Goal: Transaction & Acquisition: Purchase product/service

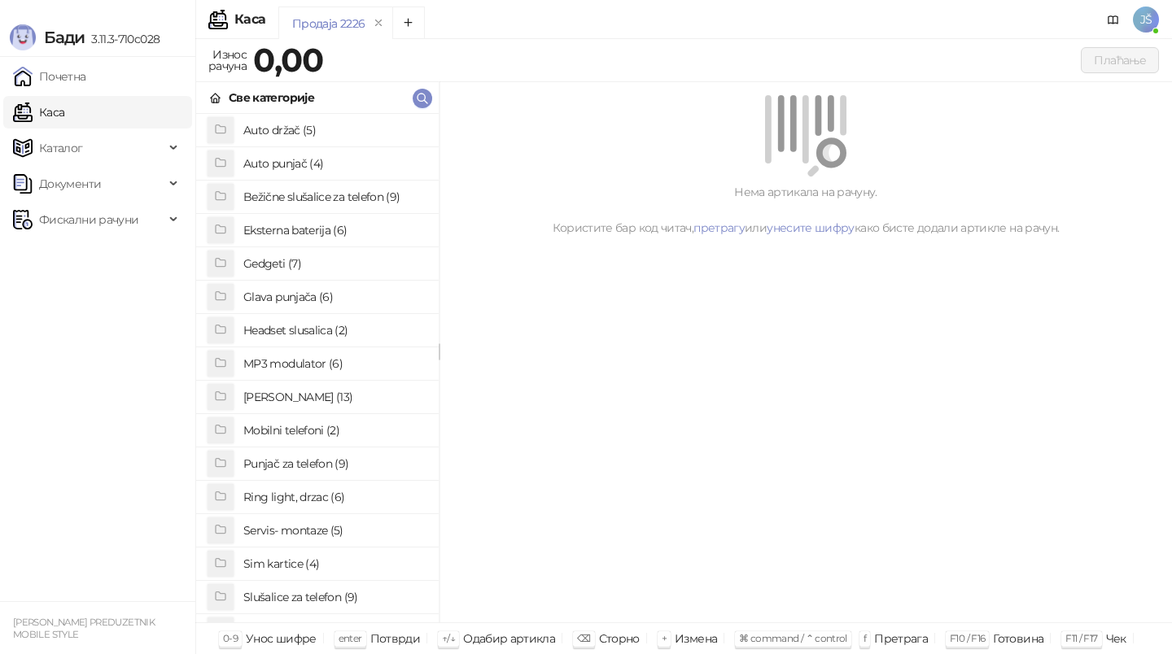
click at [282, 461] on h4 "Punjač za telefon (9)" at bounding box center [334, 464] width 182 height 26
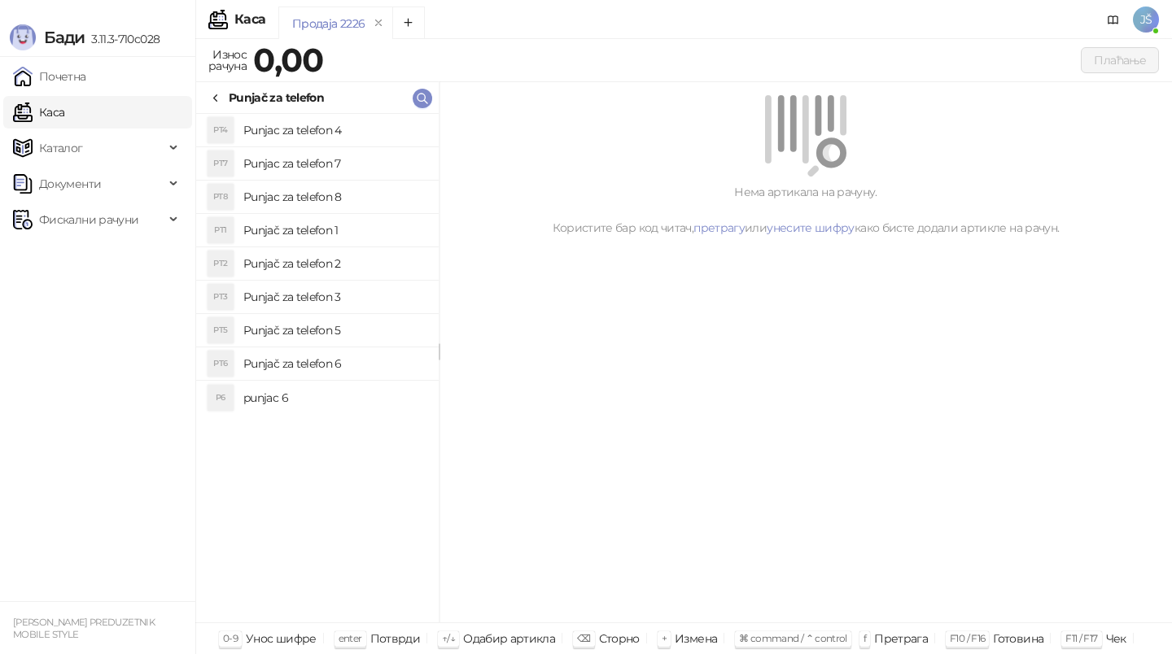
click at [343, 222] on h4 "Punjač za telefon 1" at bounding box center [334, 230] width 182 height 26
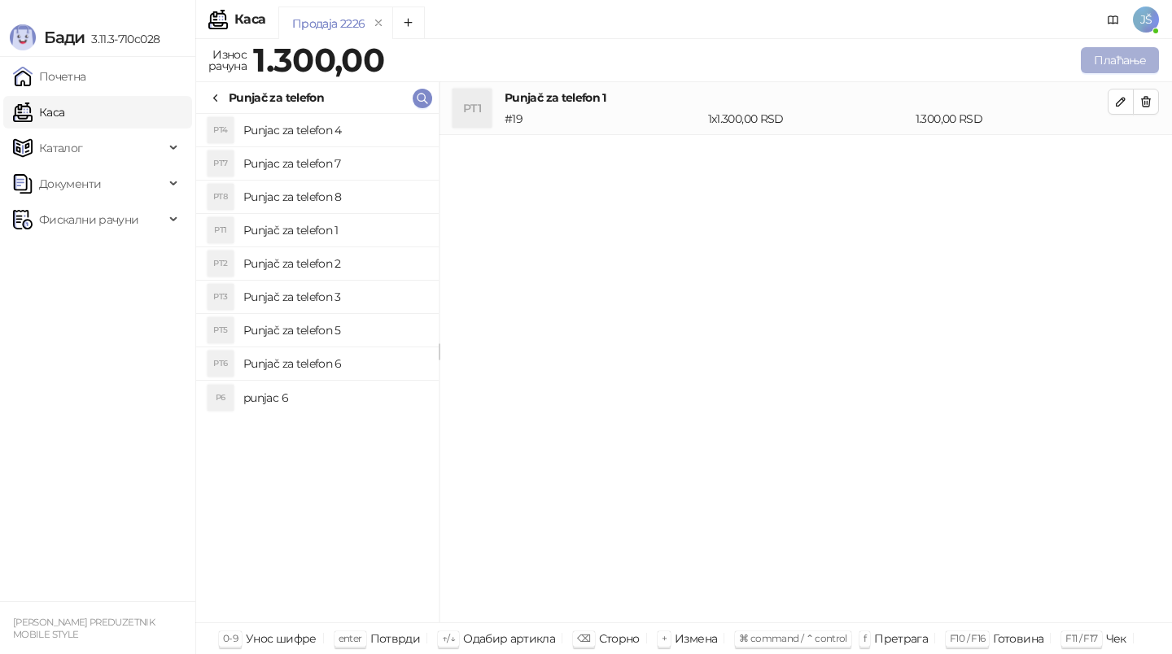
click at [1098, 69] on button "Плаћање" at bounding box center [1120, 60] width 78 height 26
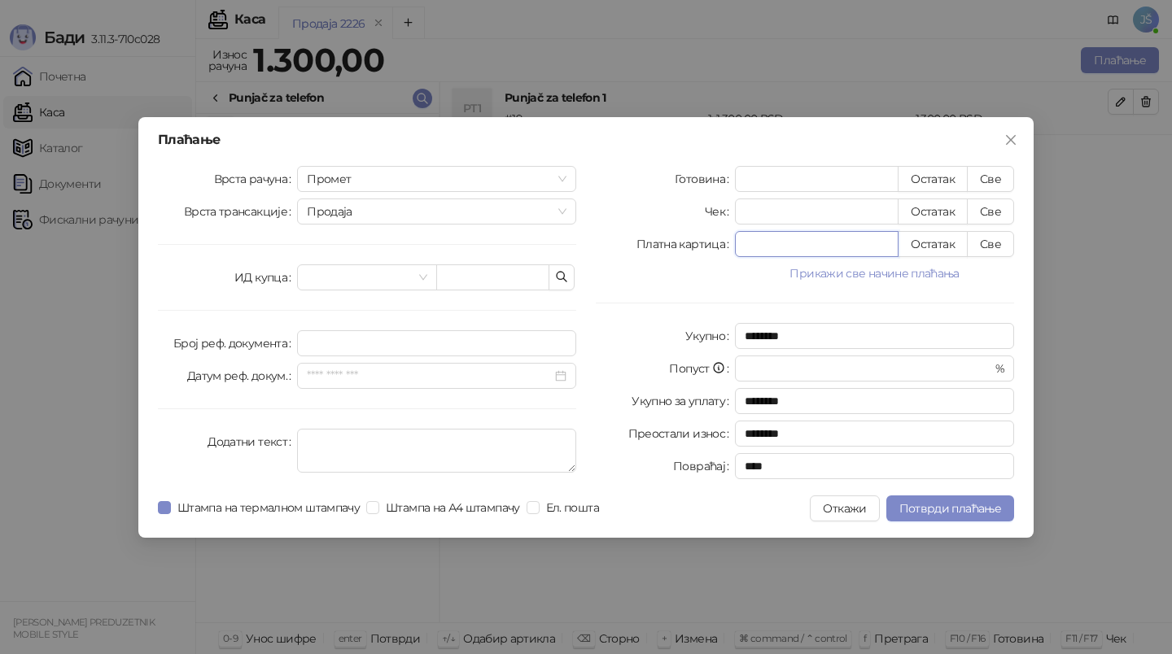
click at [879, 247] on input "*" at bounding box center [817, 244] width 162 height 24
click at [1000, 240] on button "Све" at bounding box center [990, 244] width 47 height 26
type input "****"
click at [937, 514] on span "Потврди плаћање" at bounding box center [950, 508] width 102 height 15
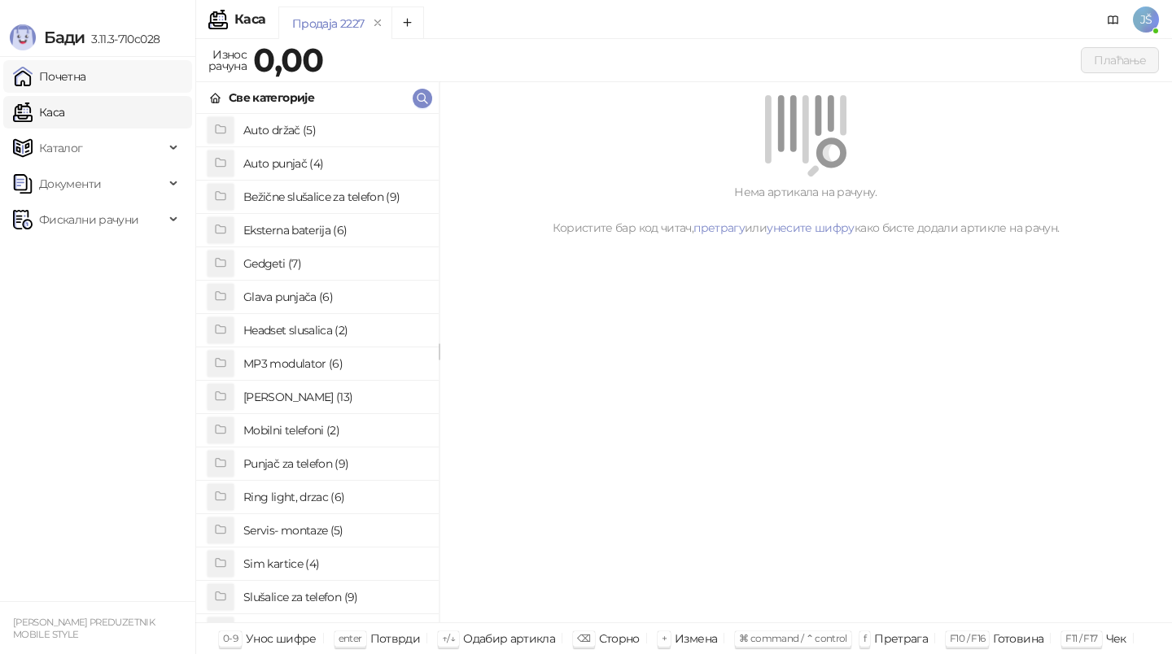
click at [86, 72] on link "Почетна" at bounding box center [49, 76] width 73 height 33
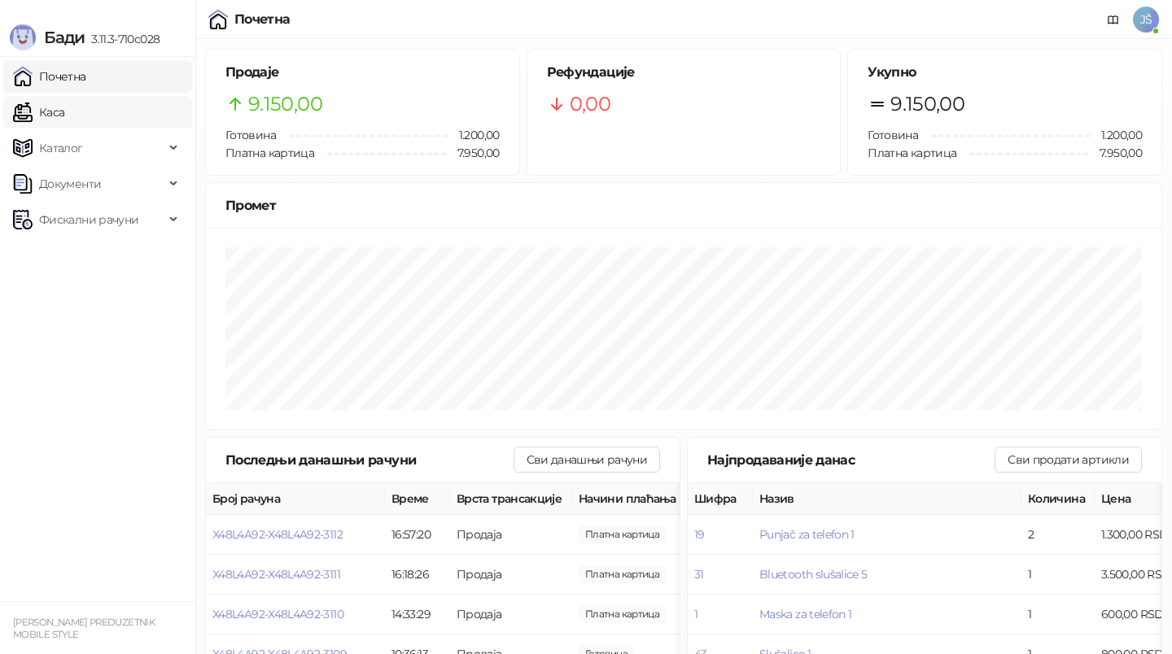
click at [64, 116] on link "Каса" at bounding box center [38, 112] width 51 height 33
